Goal: Contribute content: Contribute content

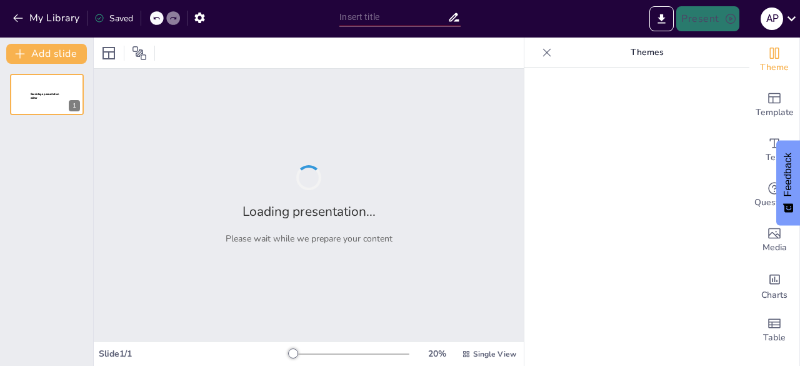
type input "Imported Sendsteps_Interaktif_Presentasi.pptx"
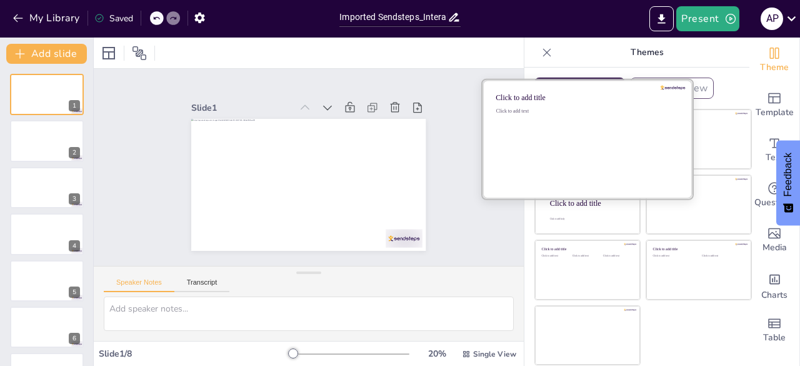
click at [563, 157] on div "Click to add text" at bounding box center [585, 146] width 179 height 77
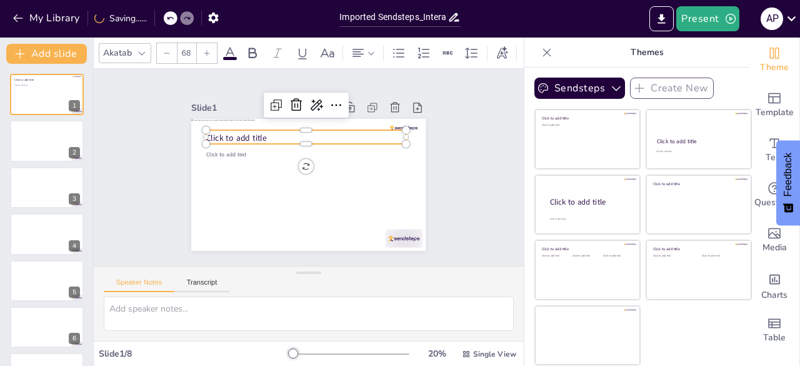
click at [335, 127] on div "Click to add title" at bounding box center [336, 155] width 75 height 194
click at [316, 181] on p "Click to add title" at bounding box center [308, 197] width 200 height 32
click at [316, 136] on p "Click to add title" at bounding box center [334, 182] width 127 height 169
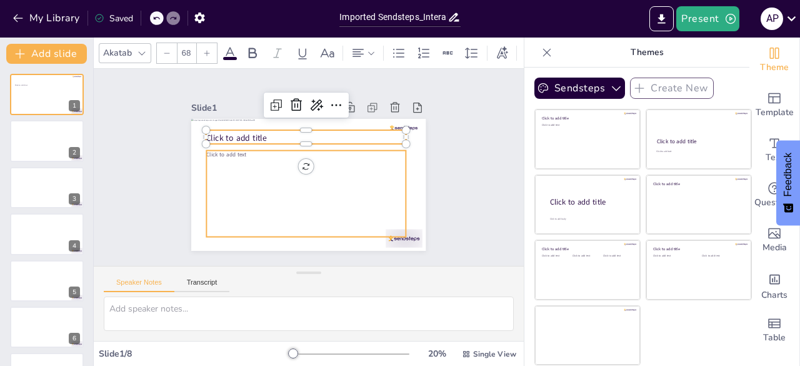
type input "45"
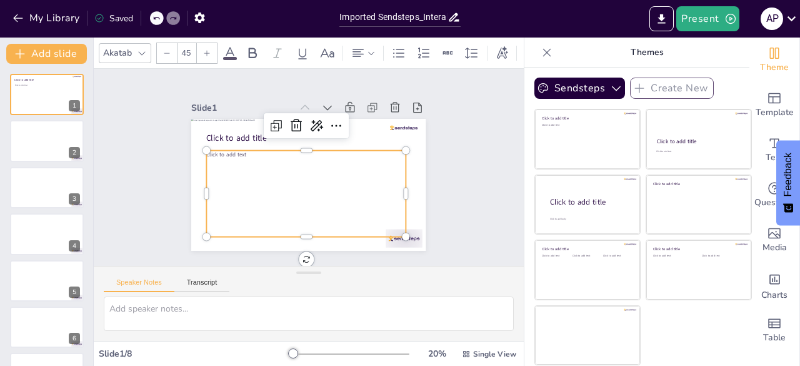
click at [214, 178] on div "Click to add text" at bounding box center [295, 191] width 217 height 160
click at [214, 178] on div "Click to add text" at bounding box center [292, 187] width 212 height 187
click at [271, 224] on span "Click to add text" at bounding box center [279, 244] width 16 height 41
drag, startPoint x: 244, startPoint y: 154, endPoint x: 220, endPoint y: 156, distance: 23.8
click at [281, 156] on div "Click to add text" at bounding box center [334, 172] width 107 height 207
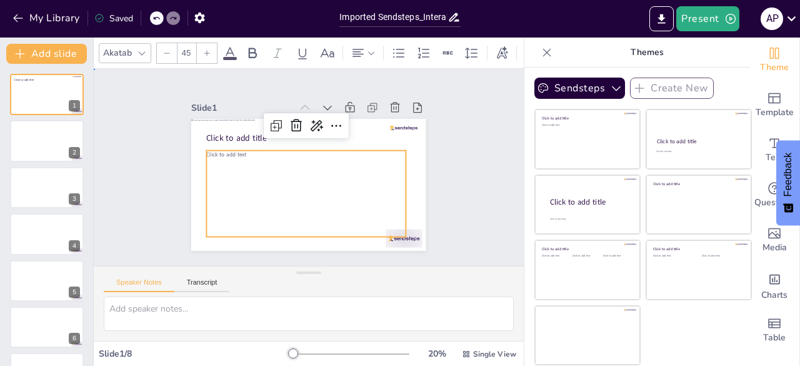
click at [210, 183] on div "Slide 1 Click to add title Click to add text Slide 2 Slide 3 Slide 4 Slide 5 Sl…" at bounding box center [308, 167] width 197 height 320
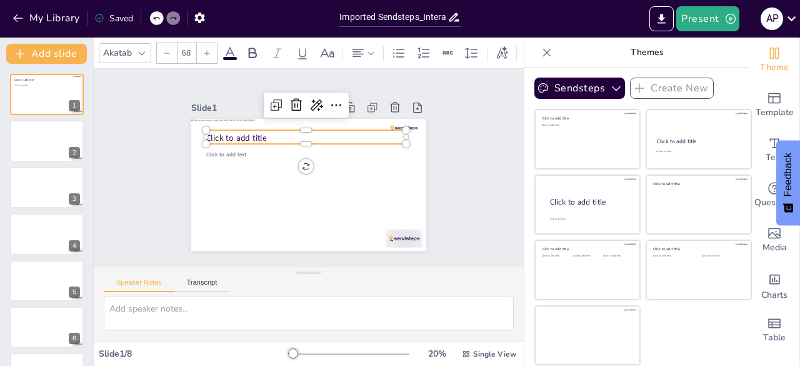
click at [321, 132] on p "Click to add title" at bounding box center [326, 143] width 156 height 142
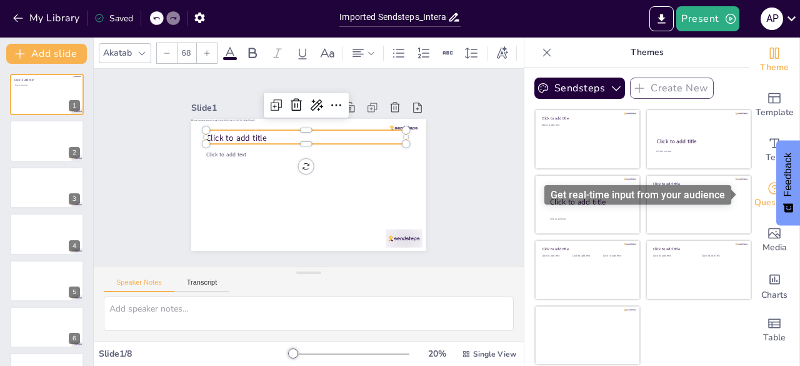
click at [763, 201] on span "Questions" at bounding box center [774, 203] width 41 height 14
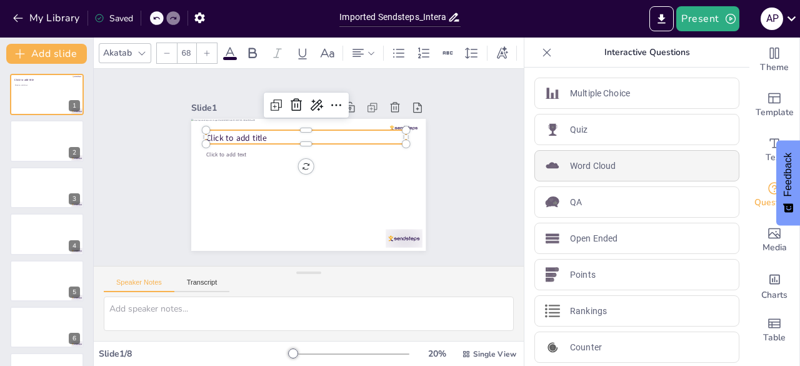
click at [604, 177] on div "Word Cloud" at bounding box center [636, 165] width 205 height 31
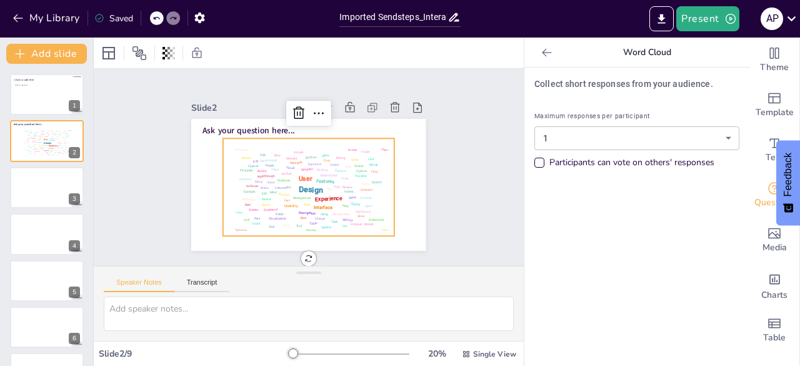
click at [604, 177] on div "Collect short responses from your audience. Maximum responses per participant 1…" at bounding box center [636, 216] width 225 height 298
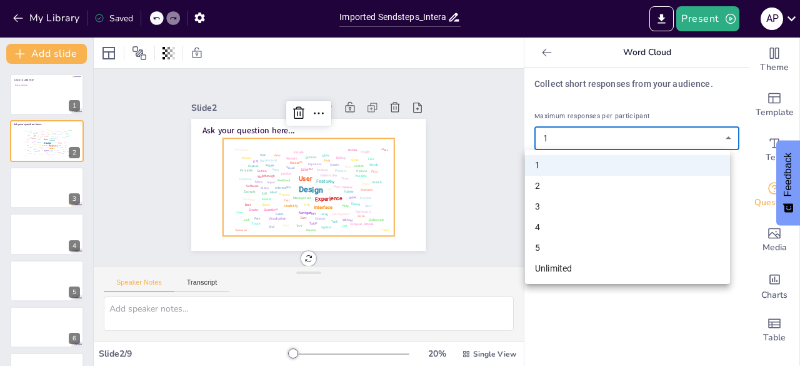
click at [716, 141] on body "My Library Saved Imported Sendsteps_Interaktif_Presentasi.pptx Present A P Docu…" at bounding box center [400, 183] width 800 height 366
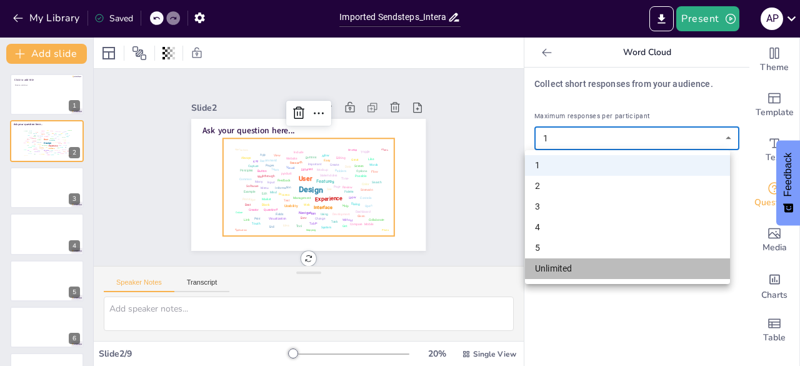
click at [590, 262] on li "Unlimited" at bounding box center [627, 268] width 205 height 21
type input "unlimited"
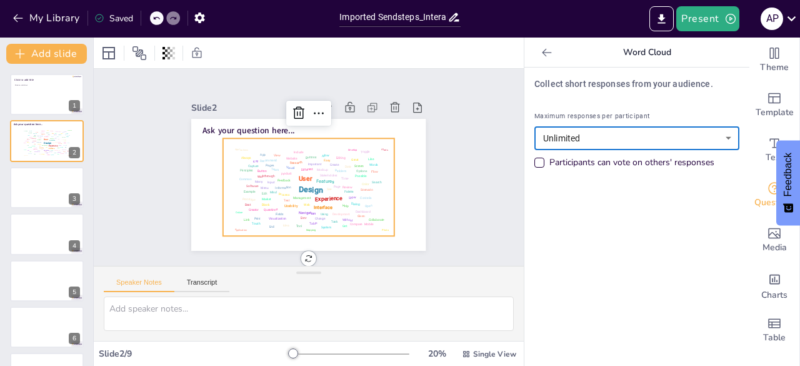
click at [534, 162] on div "Participants can vote on others' responses" at bounding box center [539, 162] width 10 height 10
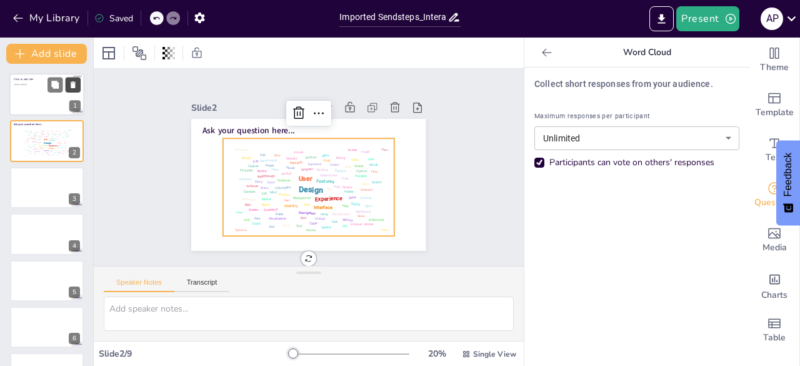
click at [75, 86] on icon at bounding box center [73, 84] width 5 height 7
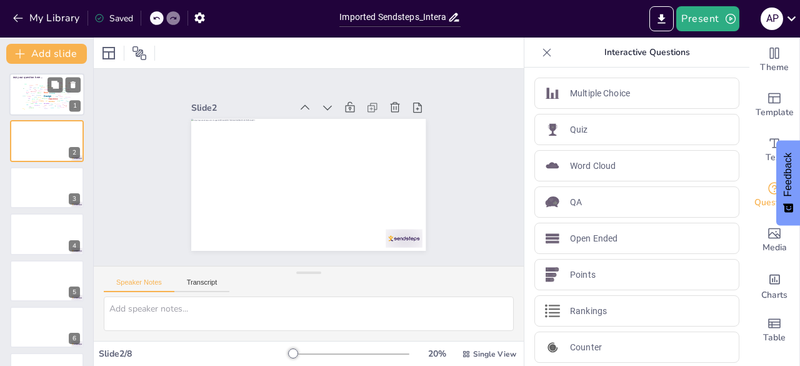
click at [36, 76] on span "Ask your question here..." at bounding box center [28, 78] width 30 height 4
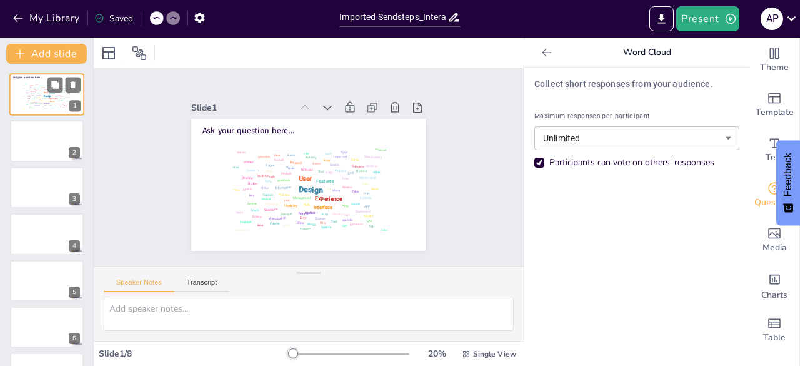
click at [36, 76] on span "Ask your question here..." at bounding box center [28, 78] width 30 height 4
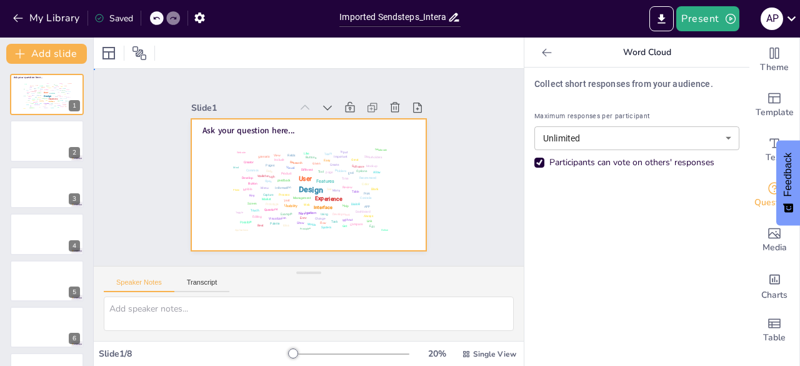
click at [254, 119] on div at bounding box center [300, 182] width 269 height 231
click at [254, 119] on div at bounding box center [297, 154] width 262 height 255
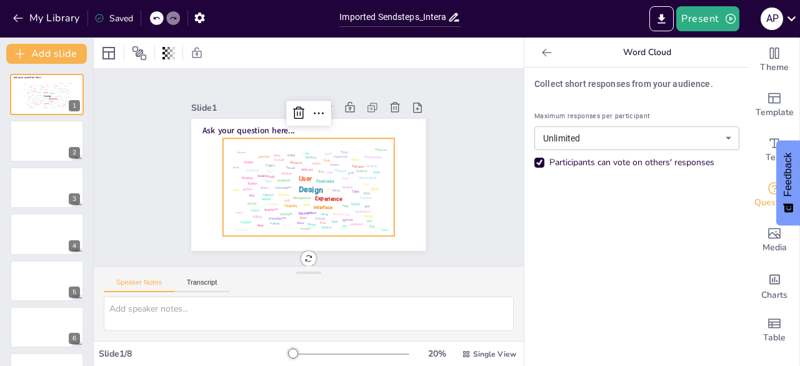
click at [269, 166] on div "Design User Experience Interface Features Navigation Usability Test Process Inf…" at bounding box center [296, 183] width 189 height 172
click at [423, 14] on input "Imported Sendsteps_Interaktif_Presentasi.pptx" at bounding box center [392, 17] width 107 height 18
type input "Ice breaking"
click at [457, 149] on div "Slide 1 Ask your question here... Design User Experience Interface Features Nav…" at bounding box center [309, 167] width 430 height 197
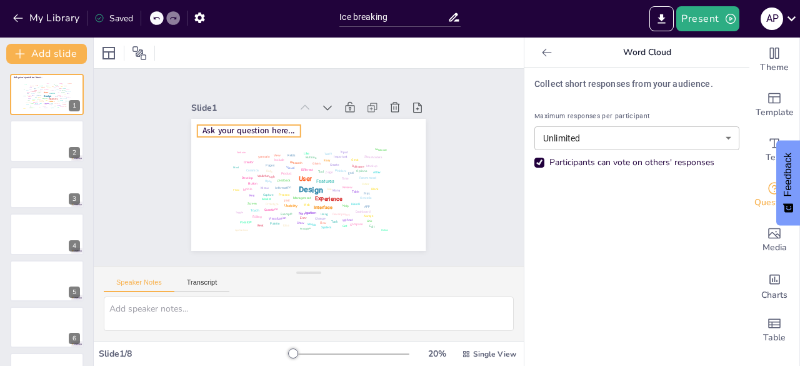
click at [251, 124] on span "Ask your question here..." at bounding box center [281, 103] width 81 height 64
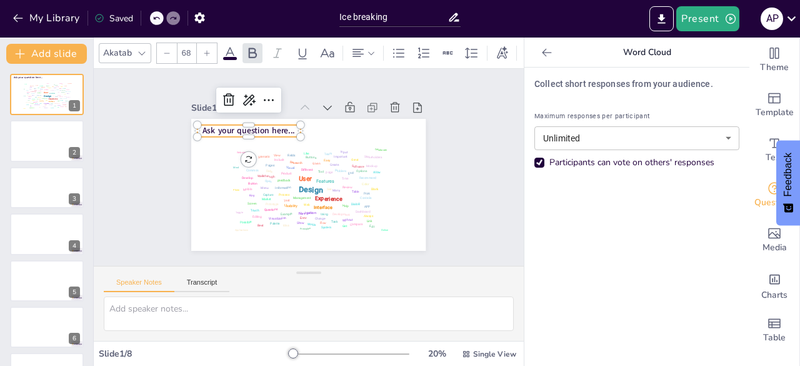
click at [251, 124] on span "Ask your question here..." at bounding box center [289, 100] width 76 height 71
click at [272, 127] on span "Ask your question here..." at bounding box center [303, 96] width 64 height 81
click at [229, 125] on span "Ask your question here..." at bounding box center [268, 110] width 89 height 48
click at [229, 125] on span "Ask your question here..." at bounding box center [257, 119] width 93 height 31
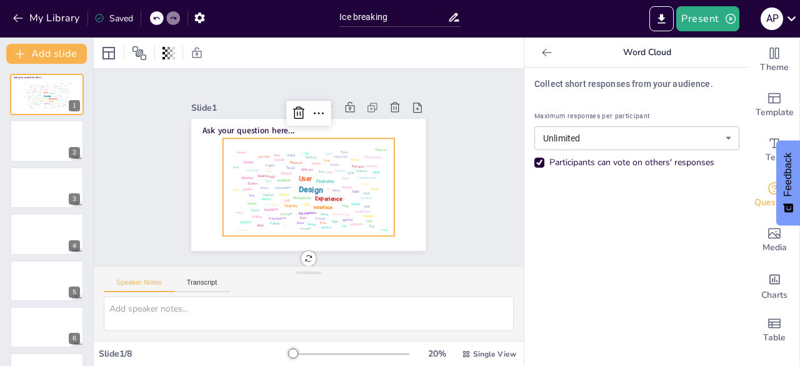
click at [327, 168] on div "Design User Experience Interface Features Navigation Usability Test Process Inf…" at bounding box center [296, 183] width 189 height 172
click at [59, 16] on button "My Library" at bounding box center [47, 18] width 76 height 20
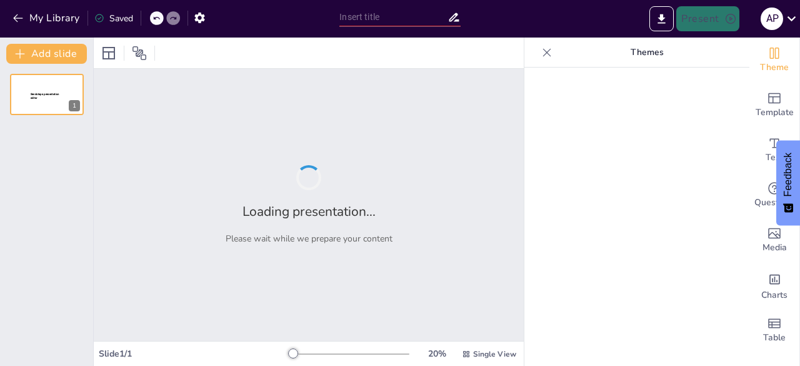
type input "Mengenal Mood dan Karakter Melalui Polling Kreatif"
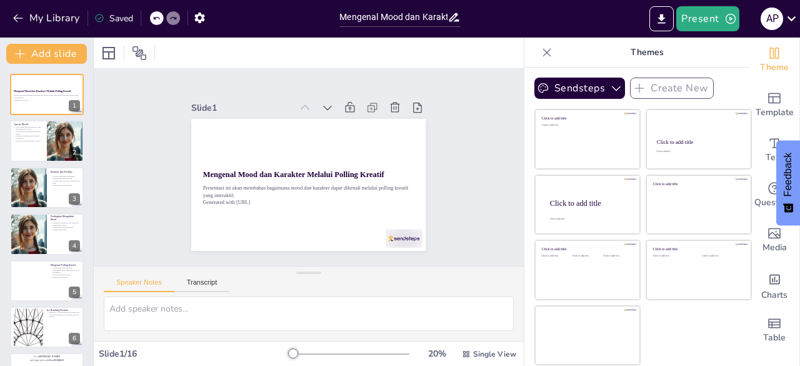
checkbox input "true"
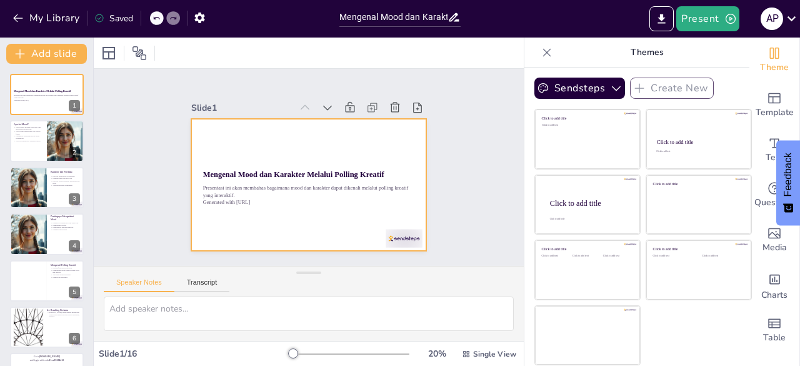
checkbox input "true"
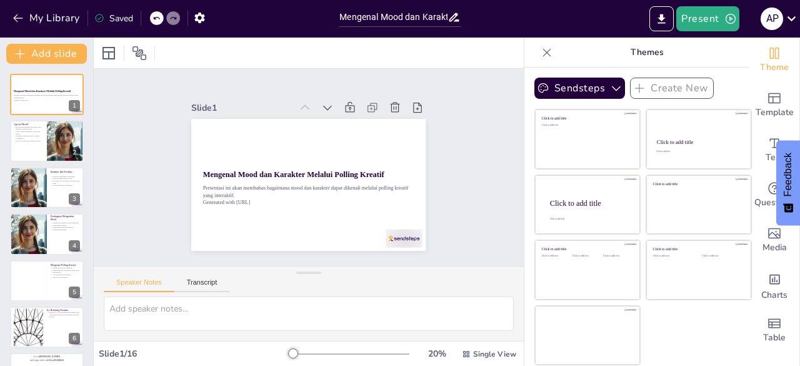
checkbox input "true"
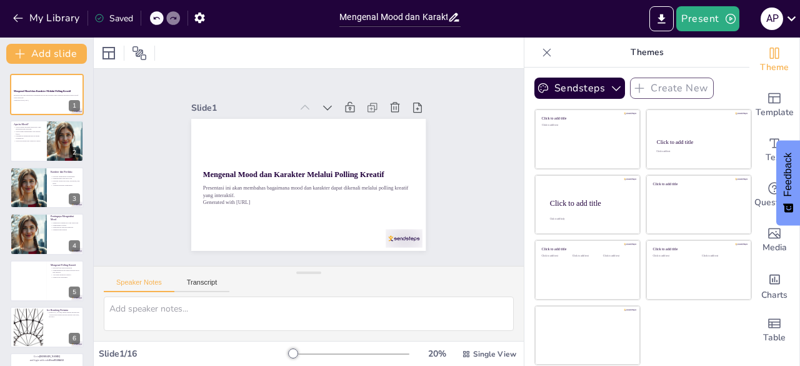
checkbox input "true"
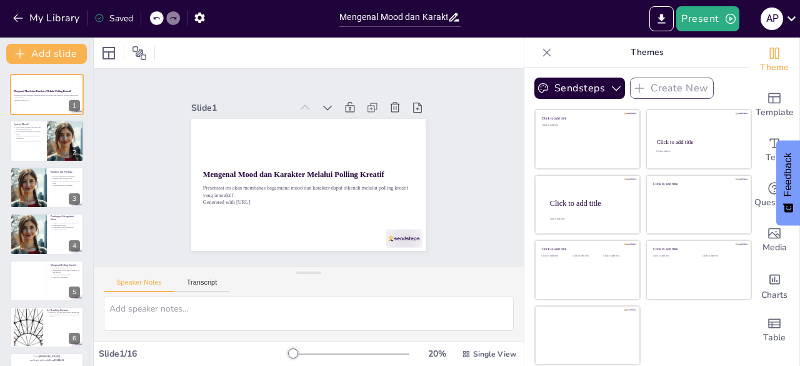
checkbox input "true"
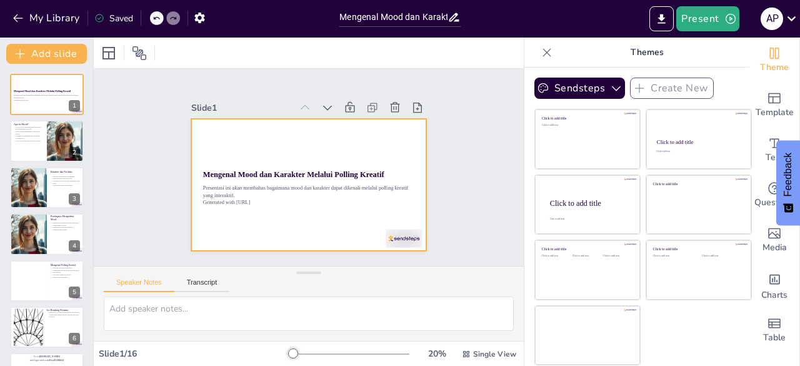
checkbox input "true"
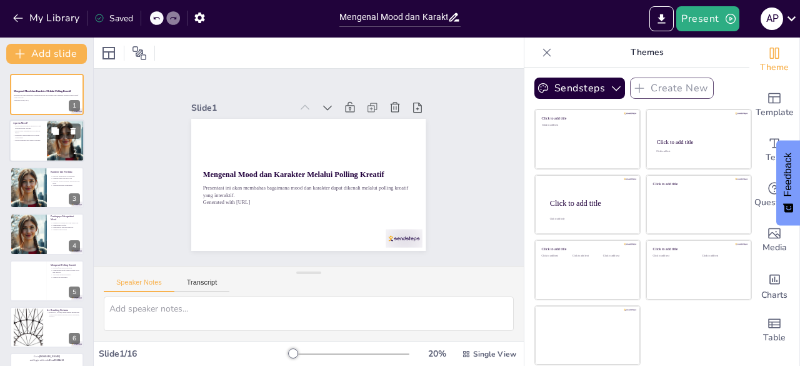
checkbox input "true"
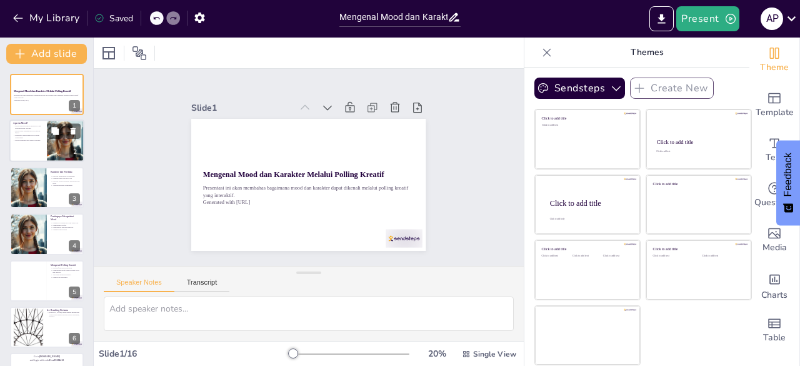
click at [47, 143] on div at bounding box center [65, 141] width 42 height 42
type textarea "Mood adalah elemen kunci dalam memahami bagaimana seseorang bereaksi dan berint…"
checkbox input "true"
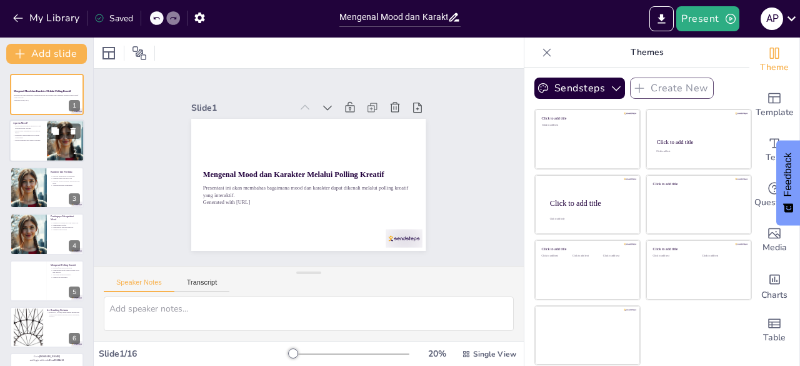
checkbox input "true"
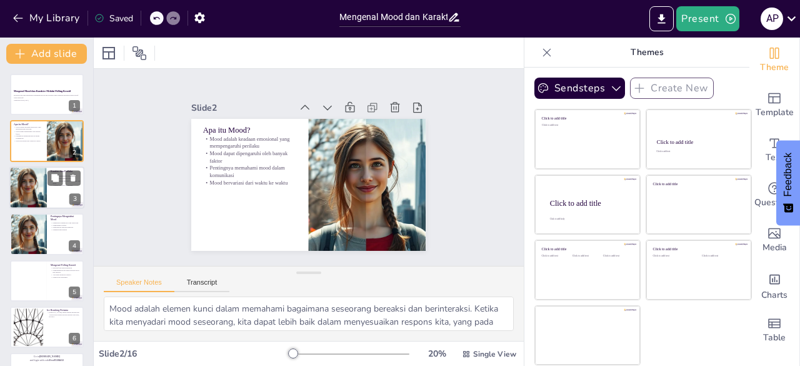
checkbox input "true"
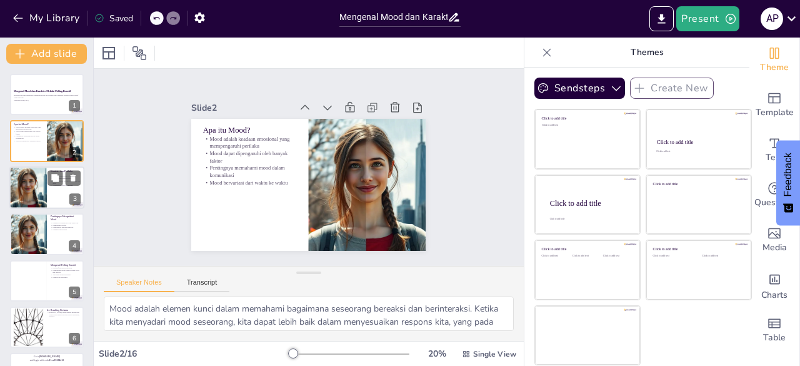
checkbox input "true"
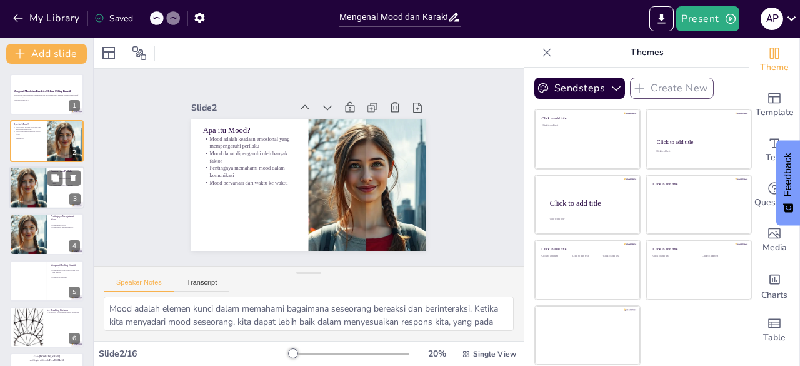
checkbox input "true"
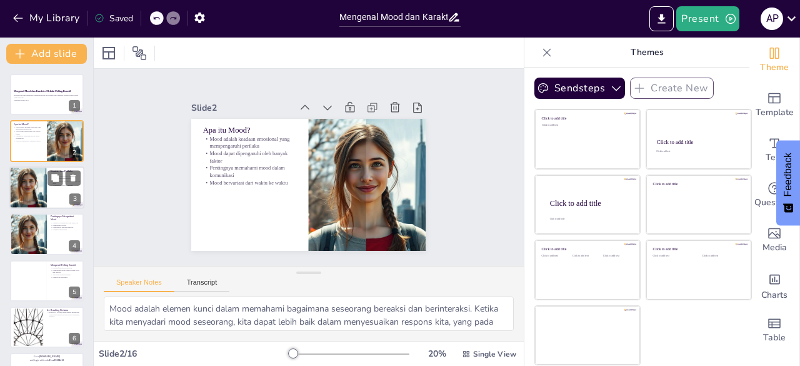
click at [45, 197] on div at bounding box center [28, 187] width 42 height 42
type textarea "Karakter adalah fondasi dari kepribadian seseorang. Dengan memahami karakter, k…"
checkbox input "true"
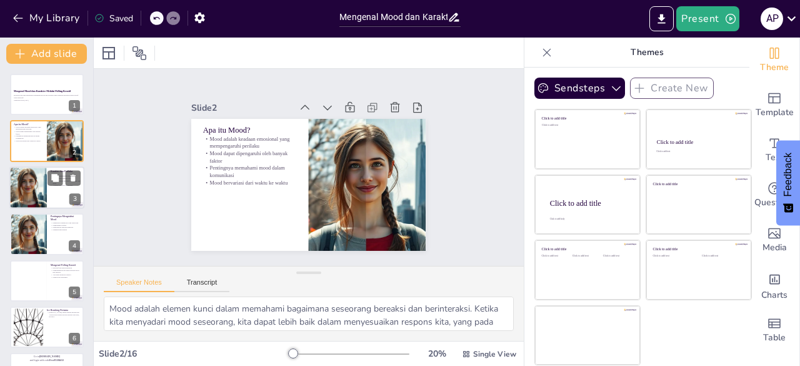
checkbox input "true"
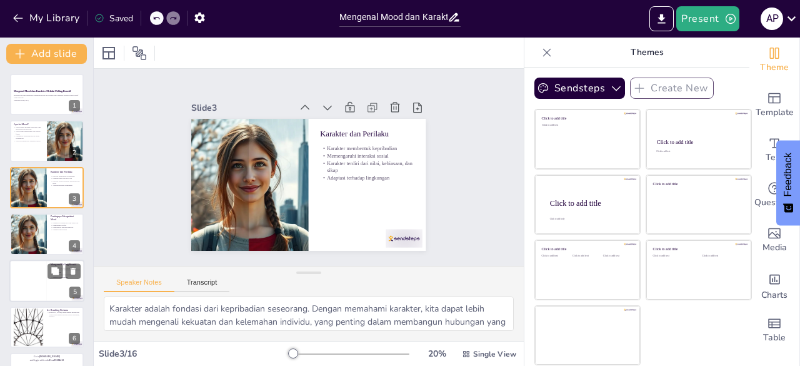
checkbox input "true"
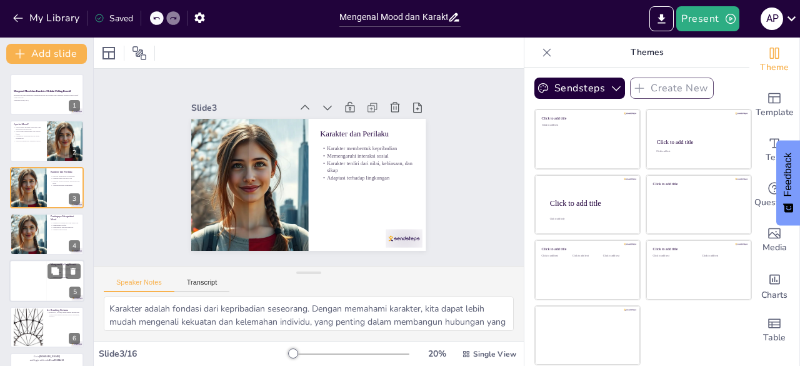
checkbox input "true"
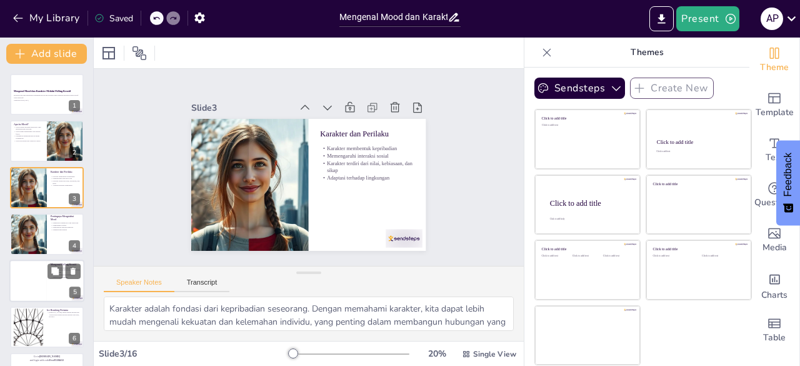
checkbox input "true"
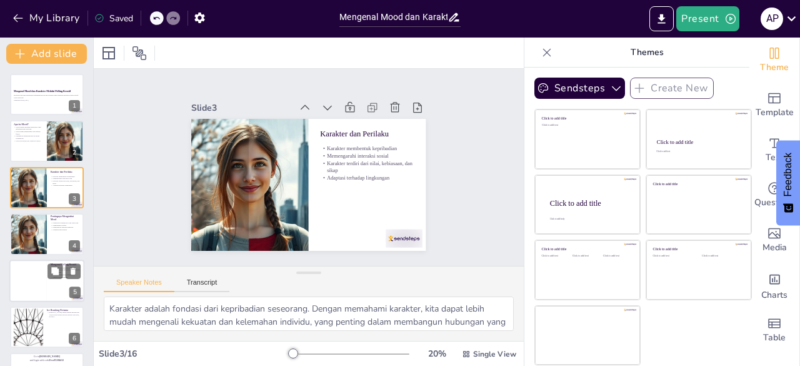
checkbox input "true"
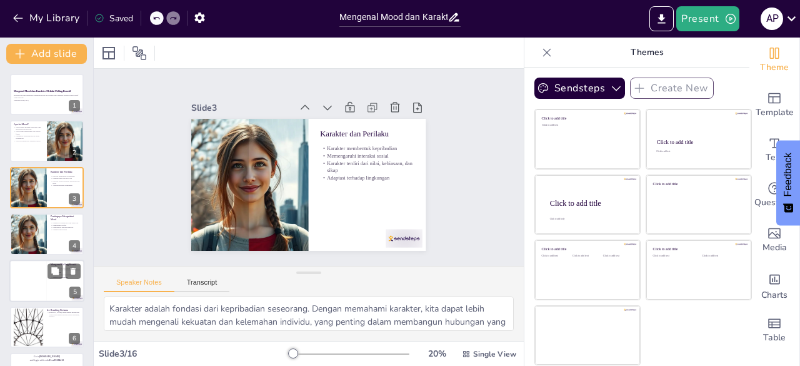
click at [46, 270] on div at bounding box center [27, 280] width 37 height 42
type textarea "Polling kreatif dirancang untuk menjadi interaktif dan menyenangkan. Dengan mel…"
checkbox input "true"
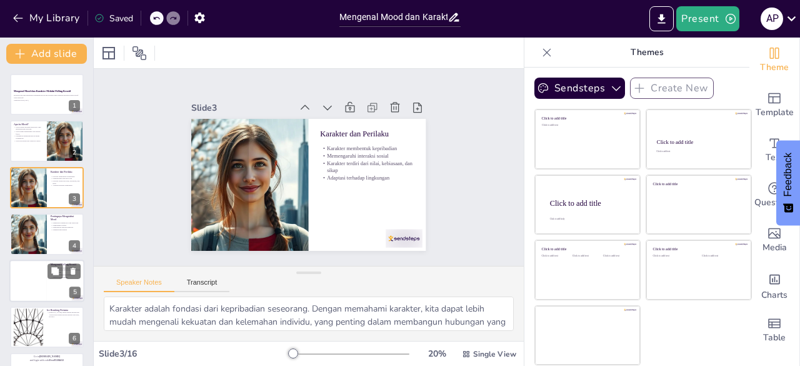
checkbox input "true"
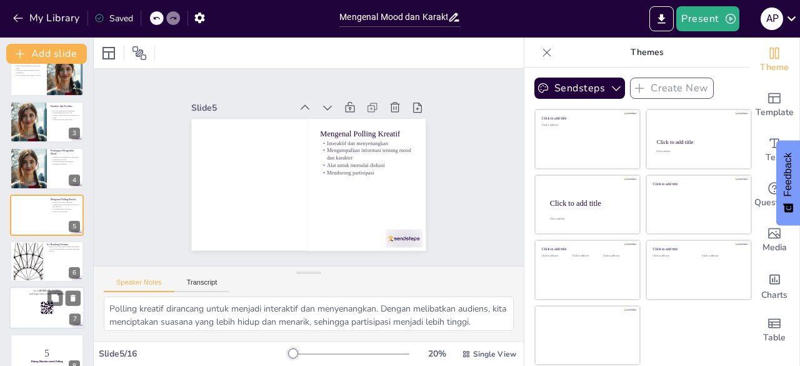
checkbox input "true"
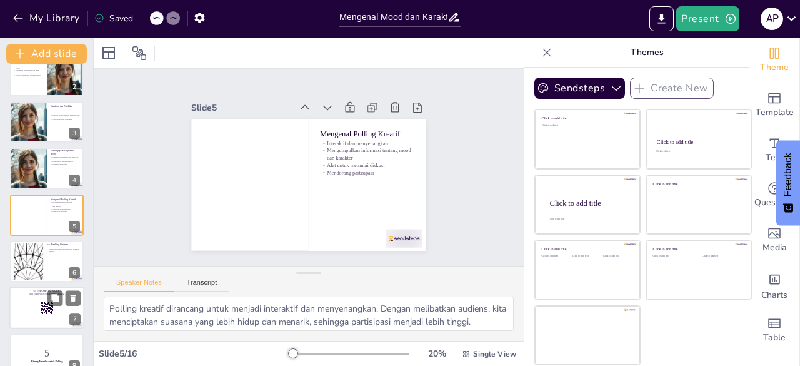
checkbox input "true"
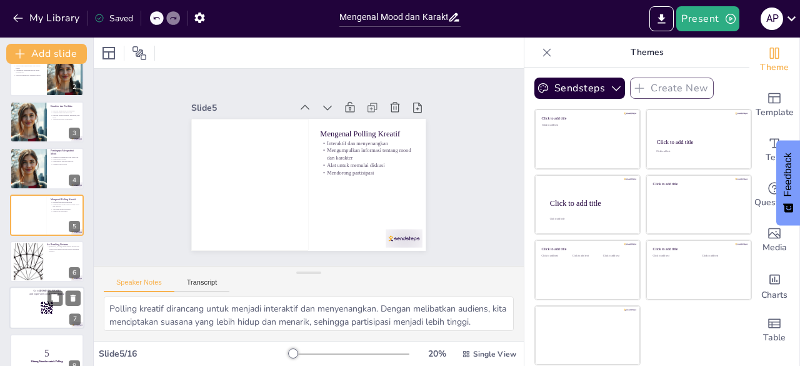
checkbox input "true"
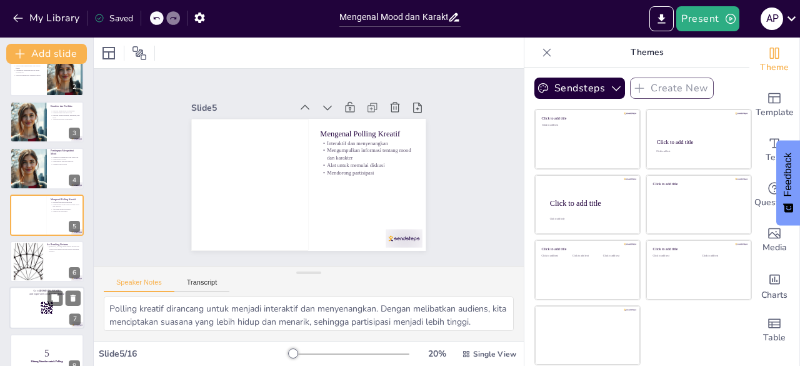
checkbox input "true"
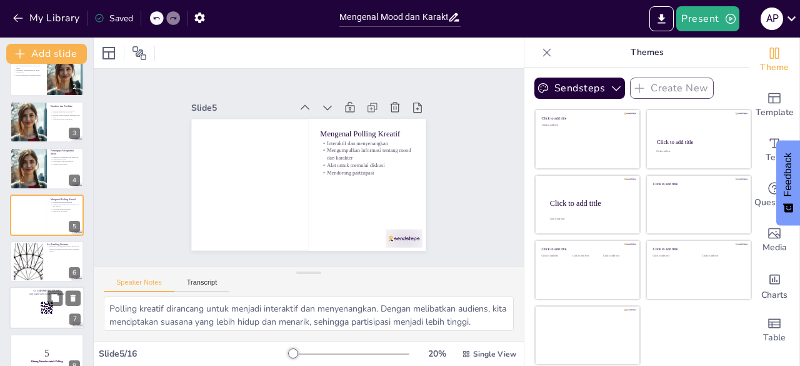
checkbox input "true"
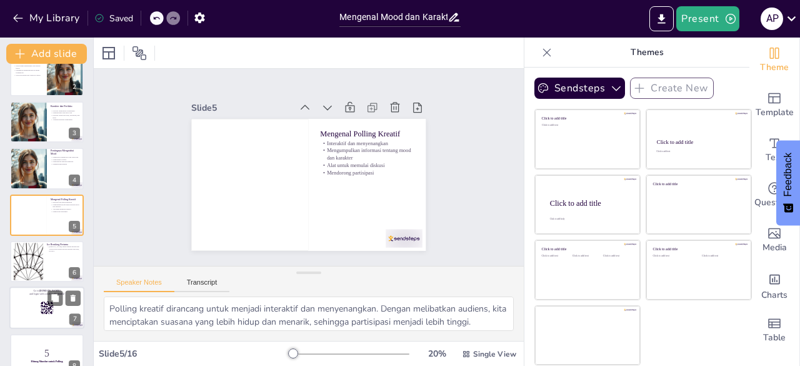
checkbox input "true"
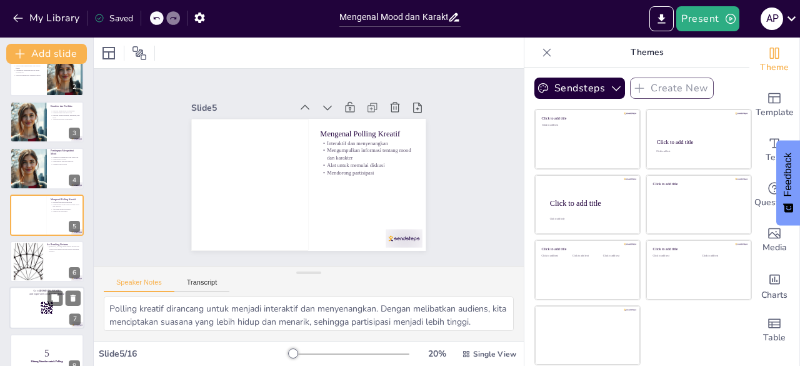
checkbox input "true"
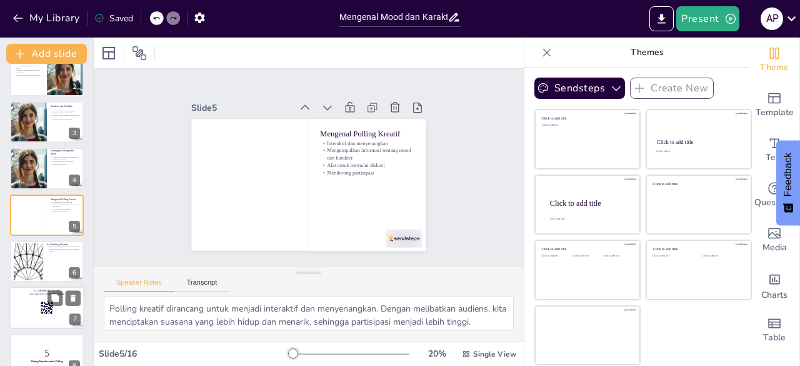
checkbox input "true"
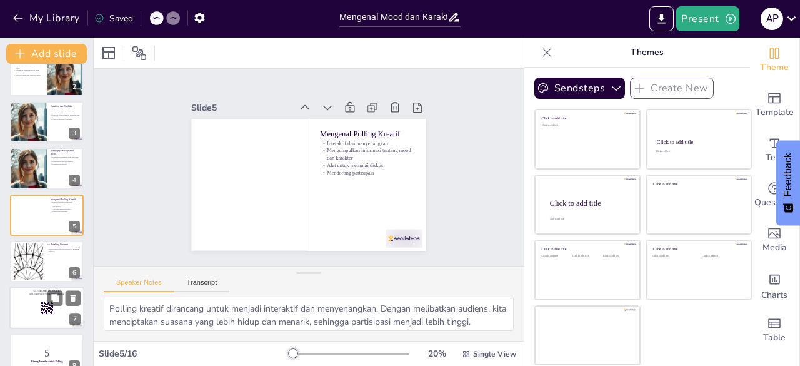
checkbox input "true"
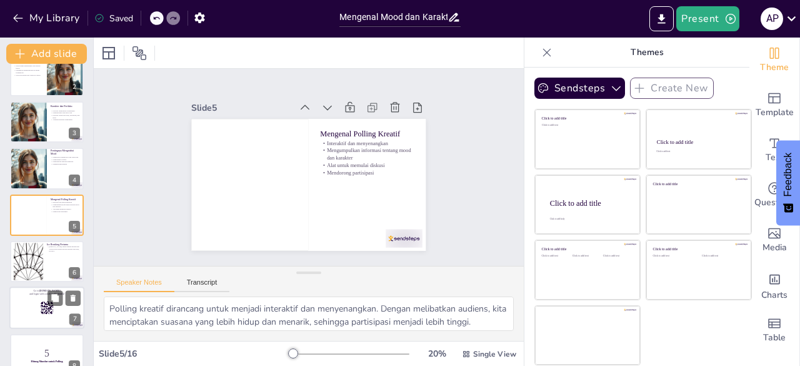
checkbox input "true"
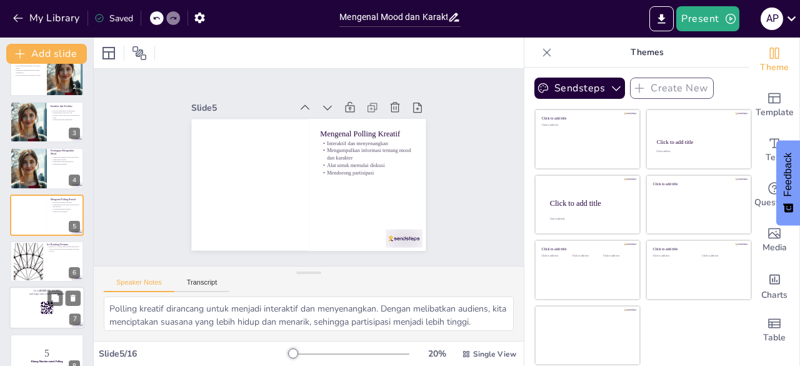
click at [45, 311] on rect at bounding box center [47, 308] width 14 height 14
checkbox input "true"
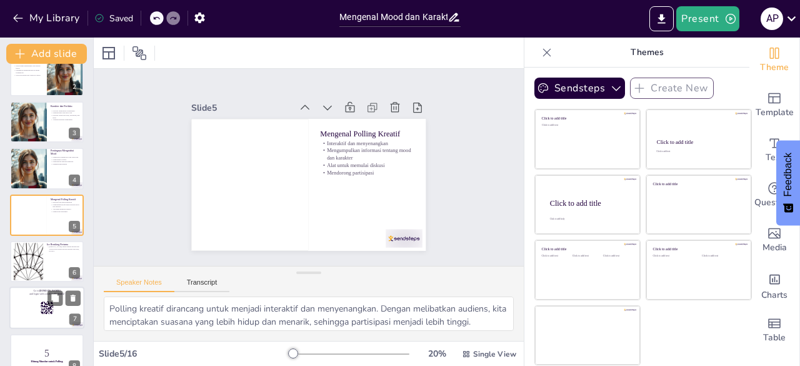
checkbox input "true"
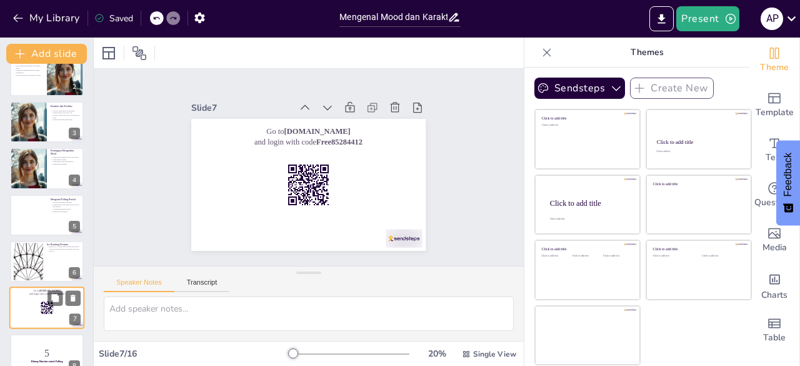
scroll to position [159, 0]
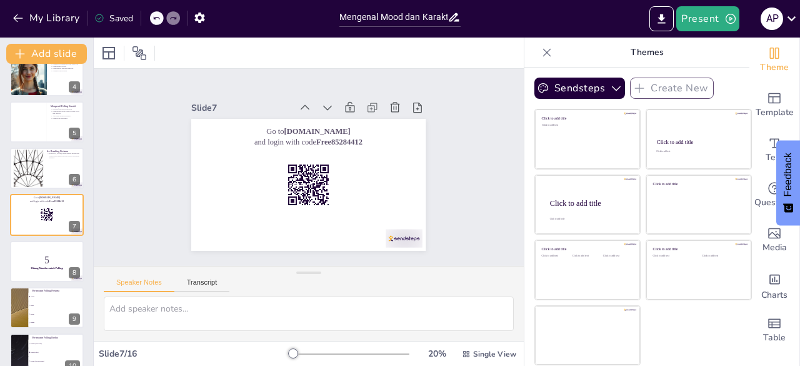
checkbox input "true"
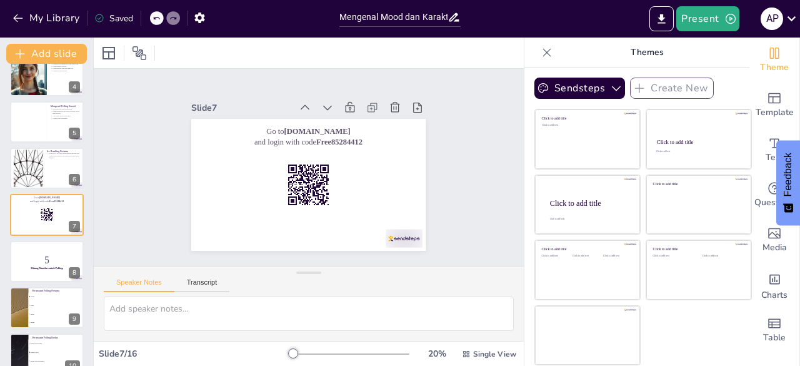
checkbox input "true"
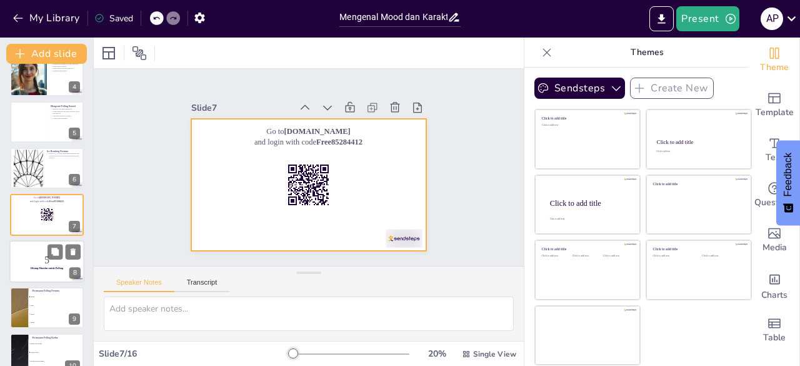
checkbox input "true"
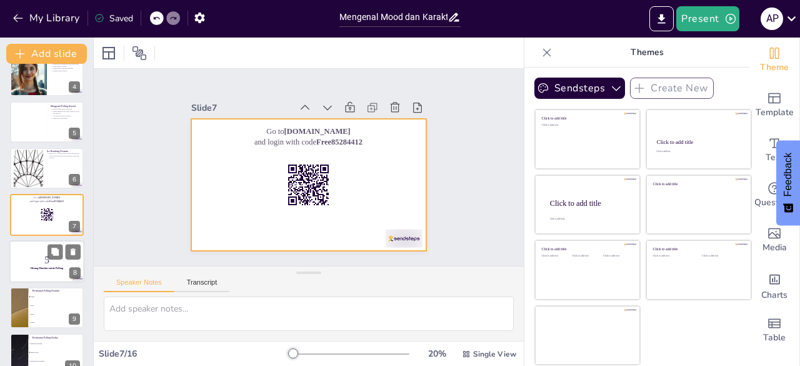
checkbox input "true"
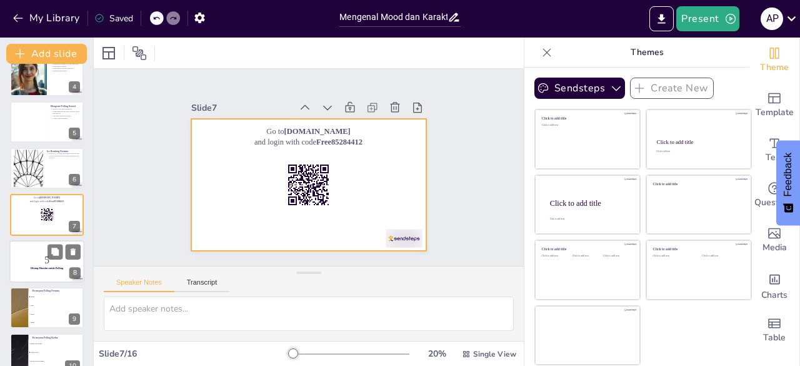
checkbox input "true"
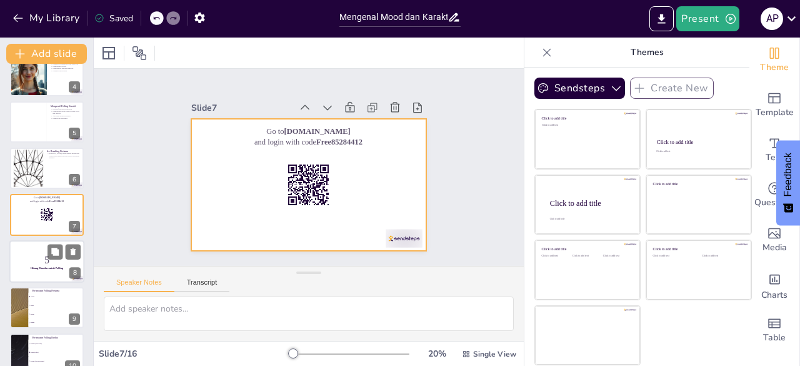
checkbox input "true"
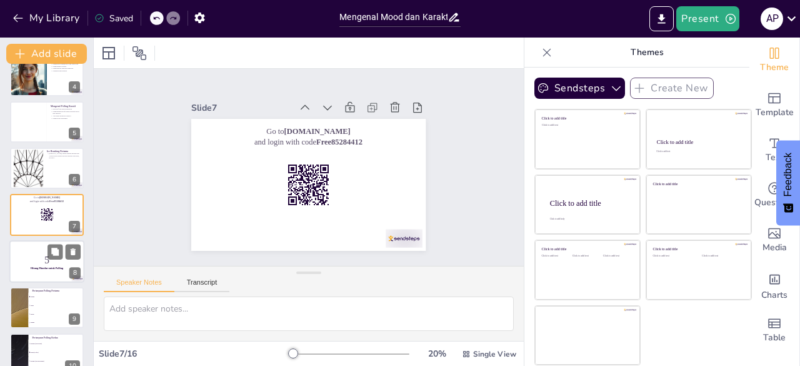
checkbox input "true"
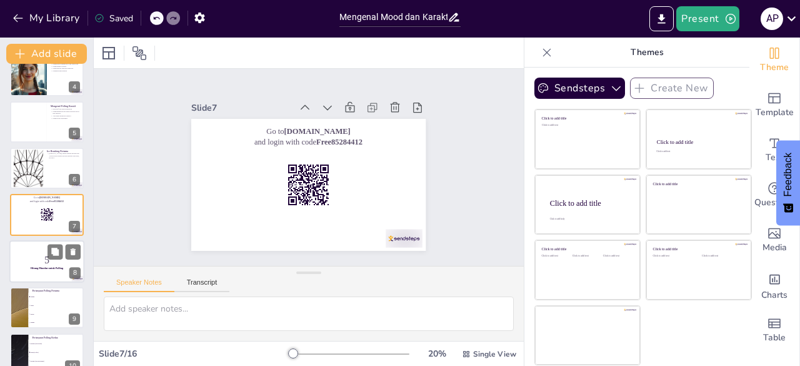
checkbox input "true"
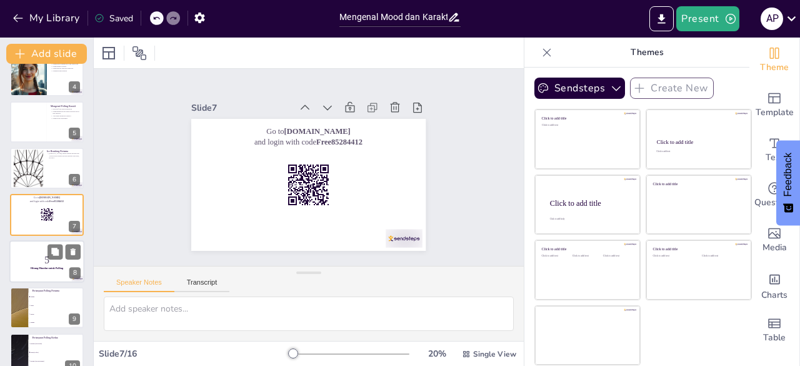
checkbox input "true"
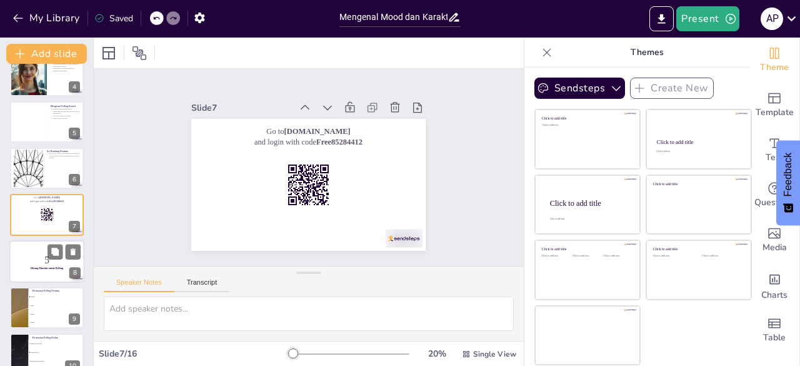
checkbox input "true"
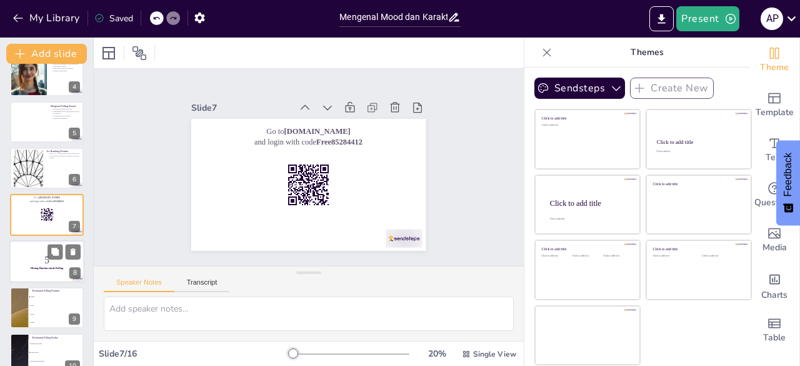
click at [50, 266] on p "5" at bounding box center [46, 259] width 67 height 14
checkbox input "true"
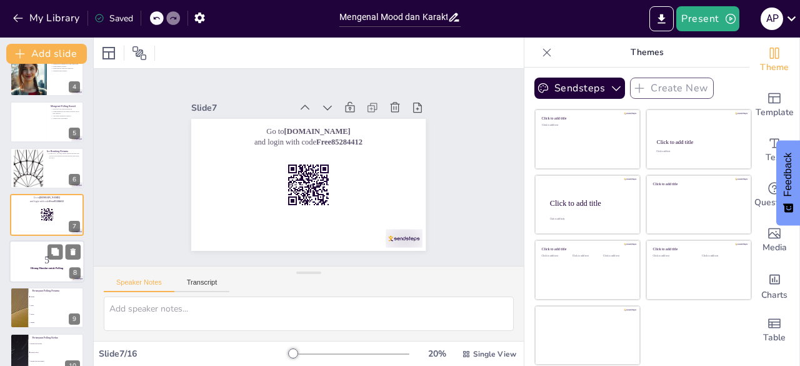
checkbox input "true"
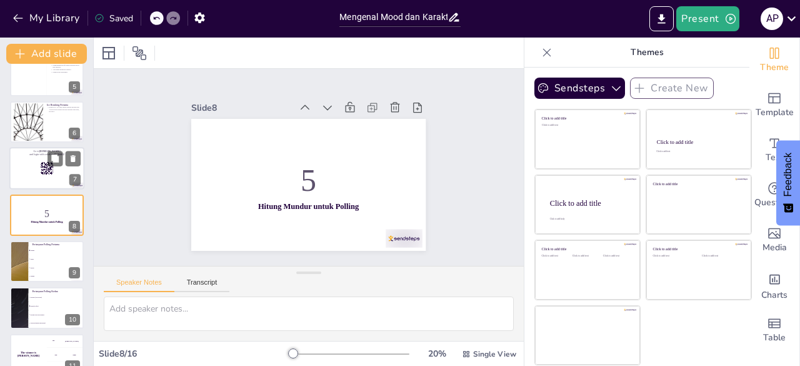
click at [37, 178] on div at bounding box center [46, 168] width 75 height 42
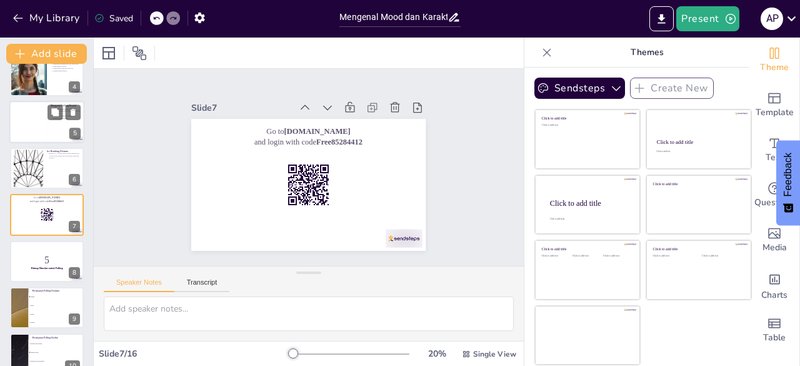
click at [40, 132] on div at bounding box center [27, 122] width 37 height 42
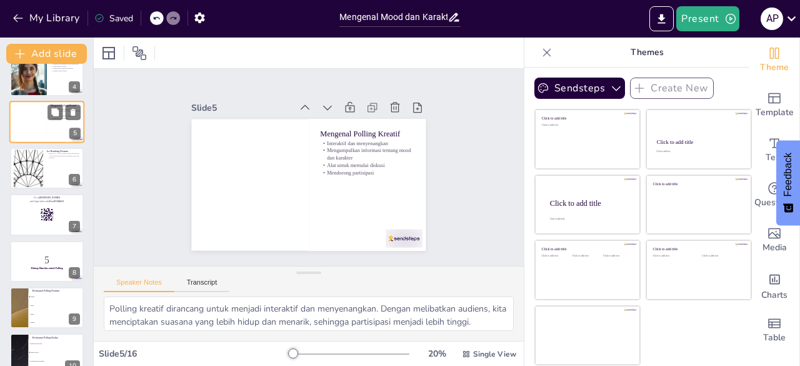
scroll to position [66, 0]
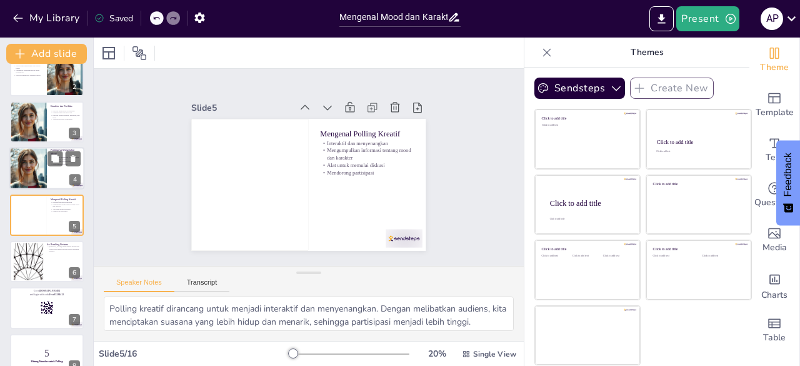
click at [55, 169] on div at bounding box center [46, 168] width 75 height 42
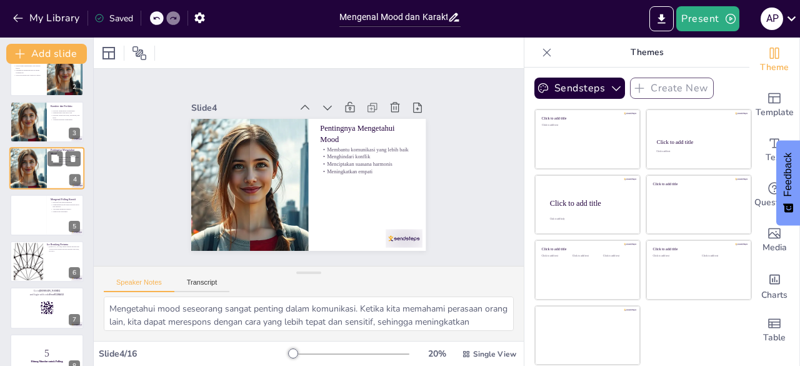
scroll to position [19, 0]
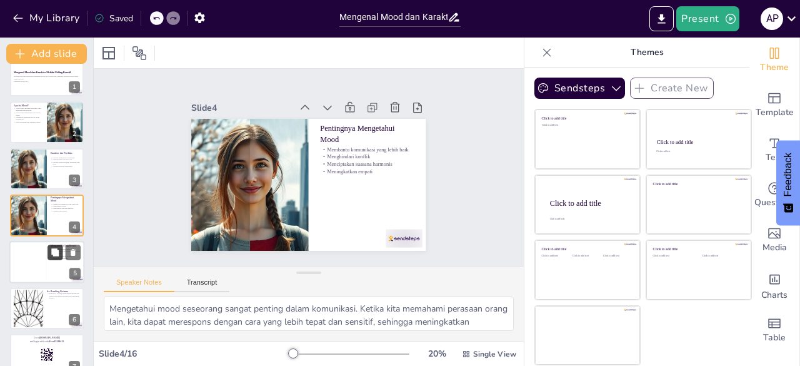
click at [54, 247] on icon at bounding box center [55, 251] width 9 height 9
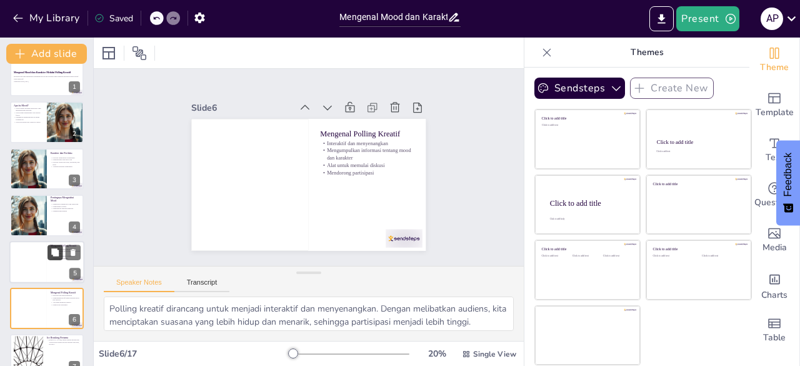
scroll to position [112, 0]
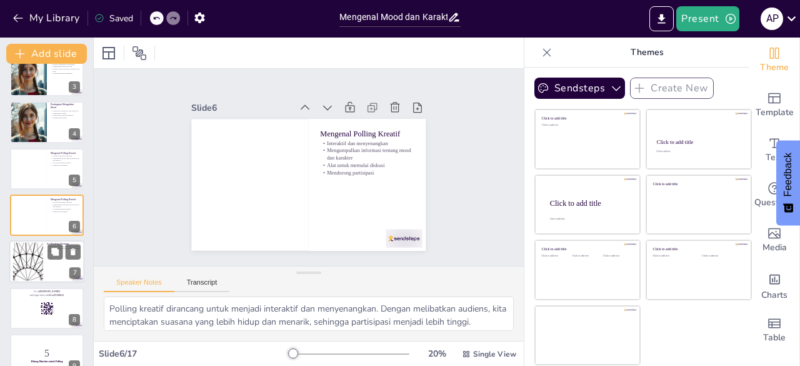
click at [42, 279] on div at bounding box center [27, 261] width 67 height 38
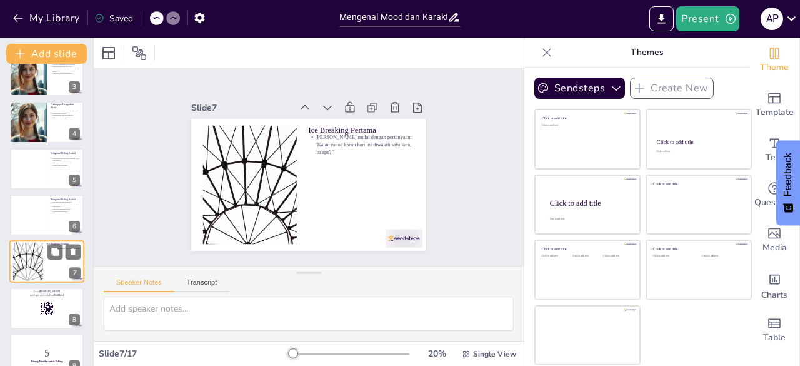
scroll to position [159, 0]
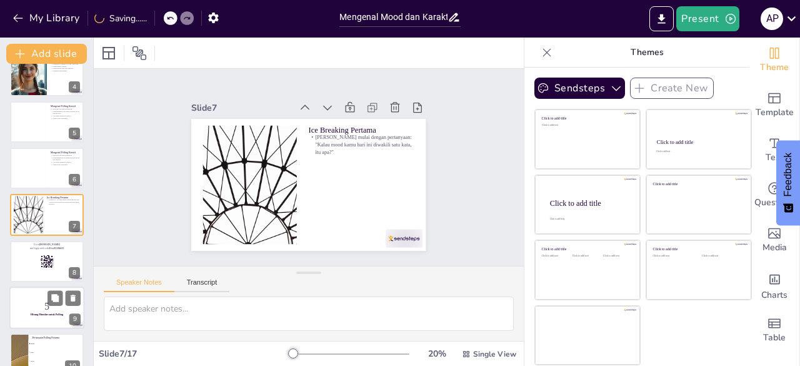
click at [41, 301] on p "5" at bounding box center [46, 306] width 67 height 14
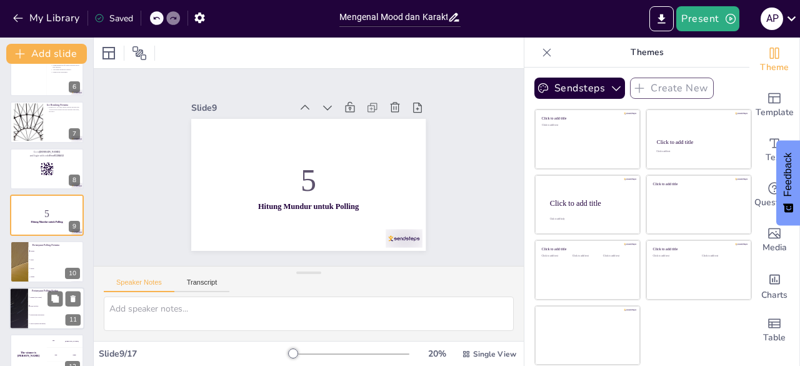
click at [35, 311] on li "Kucing (cuek tapi manis)" at bounding box center [56, 314] width 56 height 9
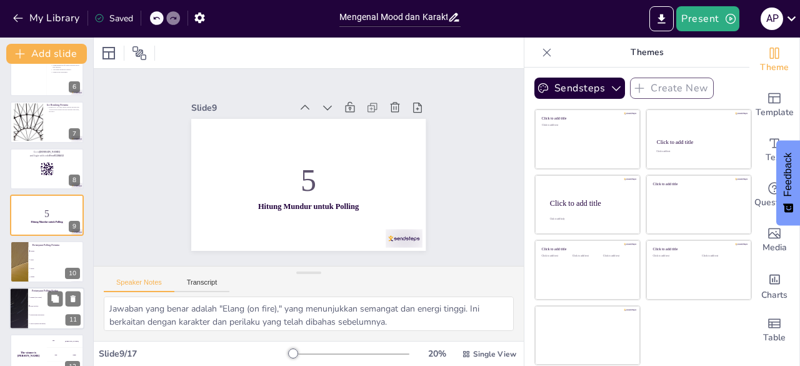
scroll to position [344, 0]
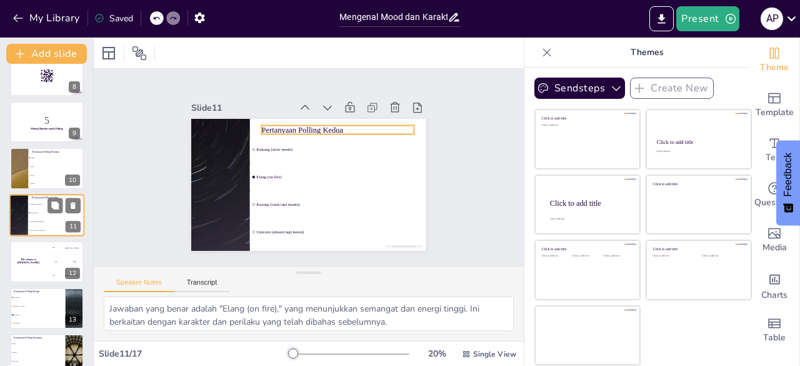
click at [36, 196] on p "Pertanyaan Polling Kedua" at bounding box center [56, 198] width 49 height 4
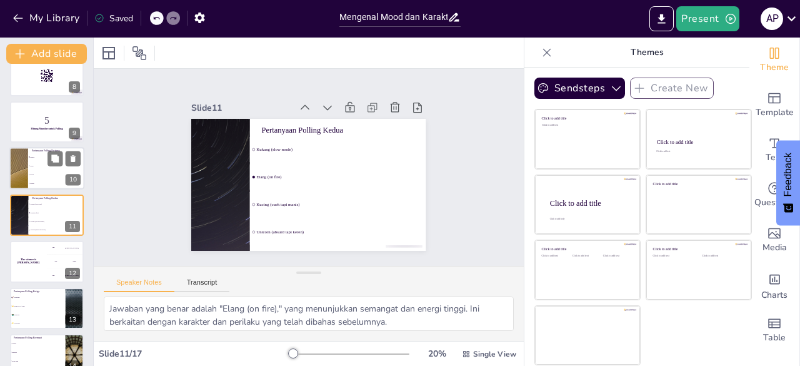
click at [39, 174] on span "Marah" at bounding box center [57, 175] width 54 height 2
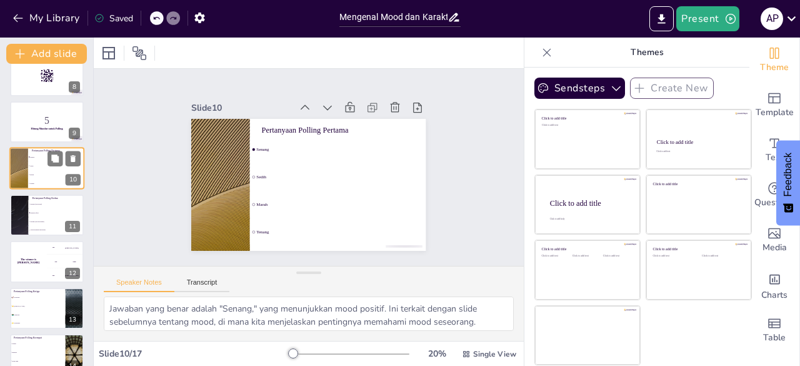
scroll to position [298, 0]
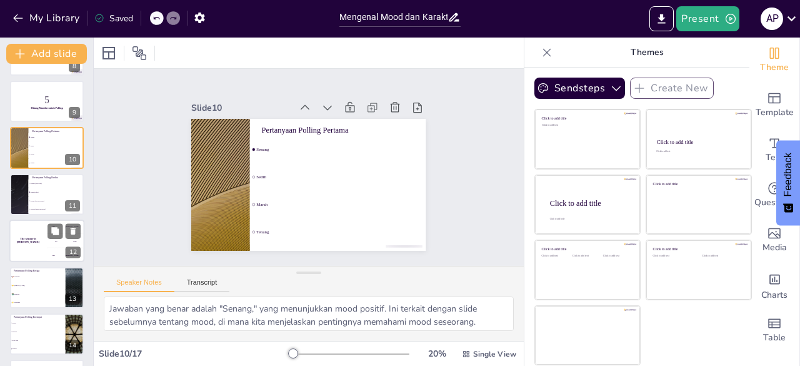
click at [42, 237] on div "The winner is Niels 🏆" at bounding box center [27, 240] width 37 height 42
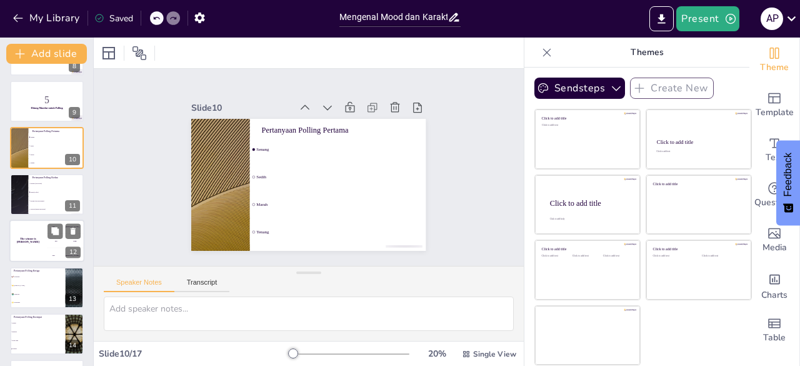
scroll to position [391, 0]
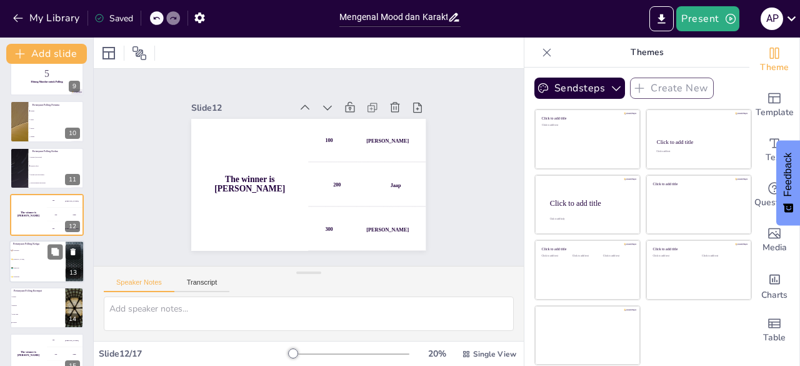
click at [29, 265] on li "👩‍💻 Teknologi" at bounding box center [37, 267] width 56 height 9
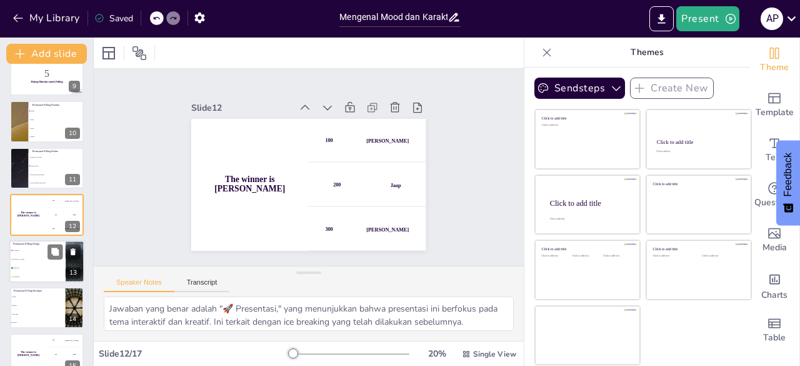
scroll to position [437, 0]
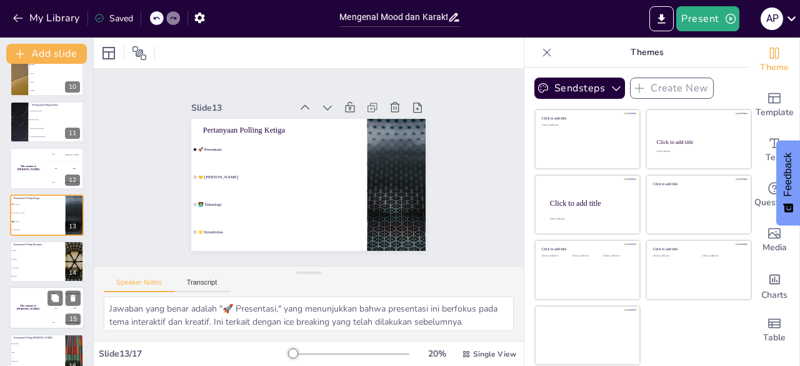
click at [50, 310] on div "200 Jaap" at bounding box center [65, 308] width 37 height 14
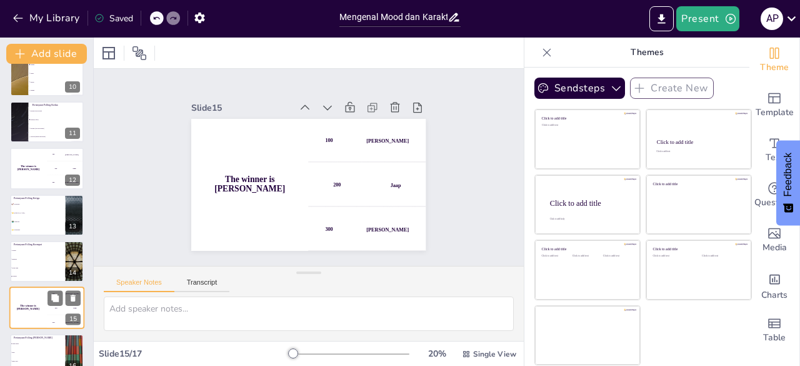
scroll to position [503, 0]
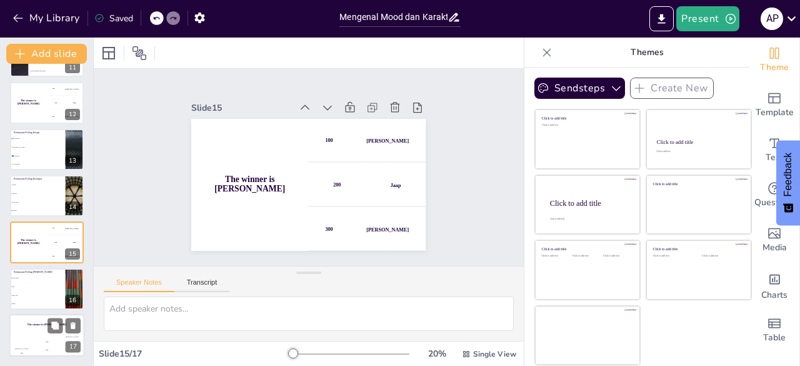
click at [46, 343] on div "200" at bounding box center [46, 349] width 25 height 14
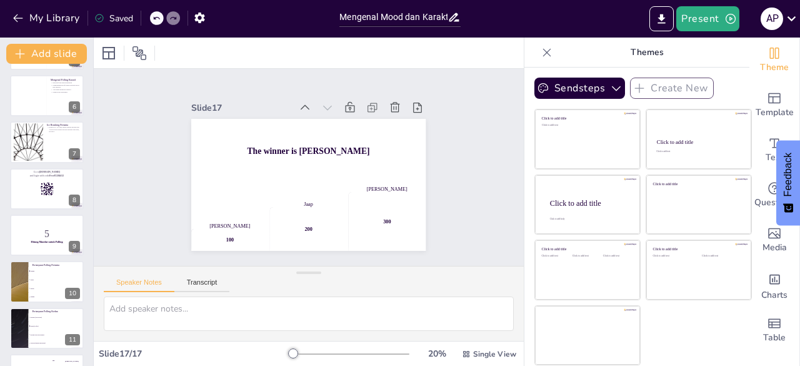
scroll to position [0, 0]
